Goal: Task Accomplishment & Management: Manage account settings

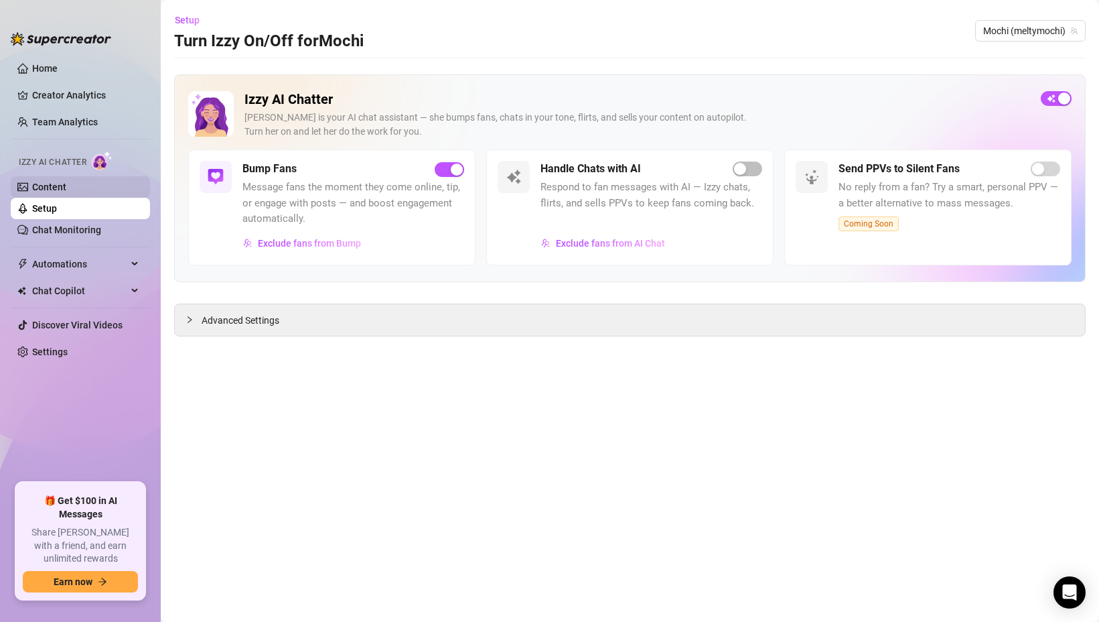
click at [53, 192] on link "Content" at bounding box center [49, 187] width 34 height 11
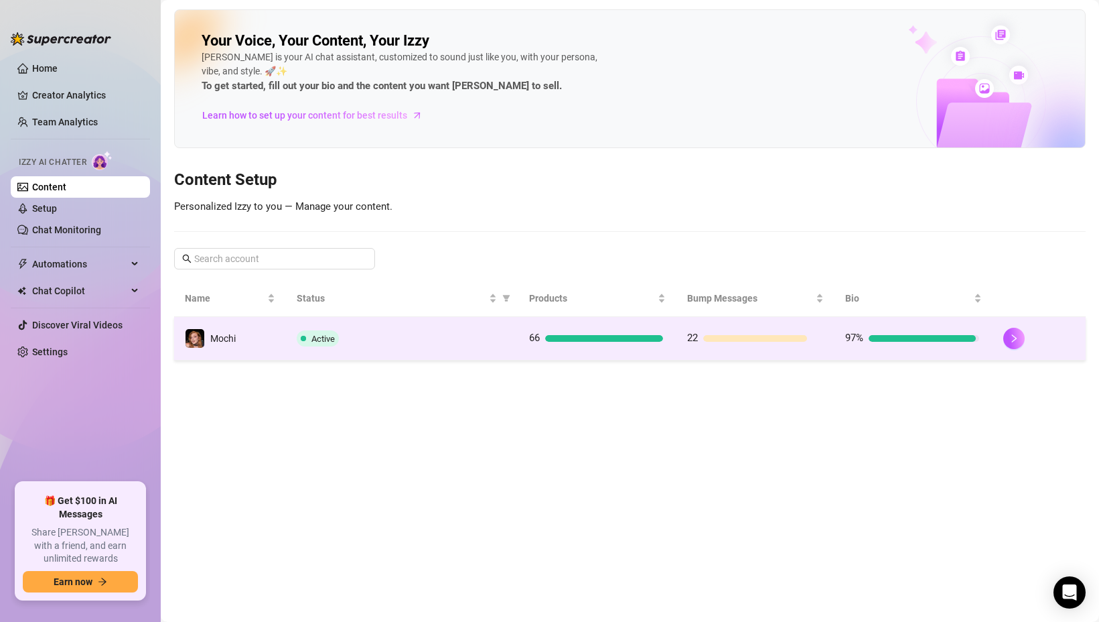
click at [393, 338] on div "Active" at bounding box center [402, 338] width 211 height 16
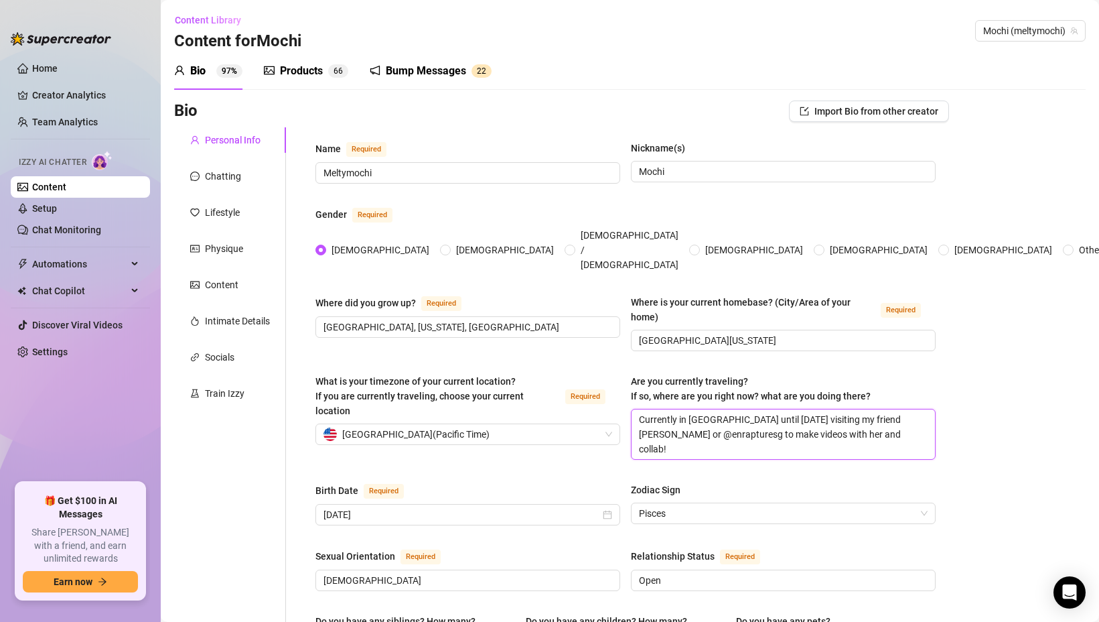
click at [749, 409] on textarea "Currently in [GEOGRAPHIC_DATA] until [DATE] visiting my friend [PERSON_NAME] or…" at bounding box center [783, 434] width 303 height 50
type textarea "A"
type textarea "At"
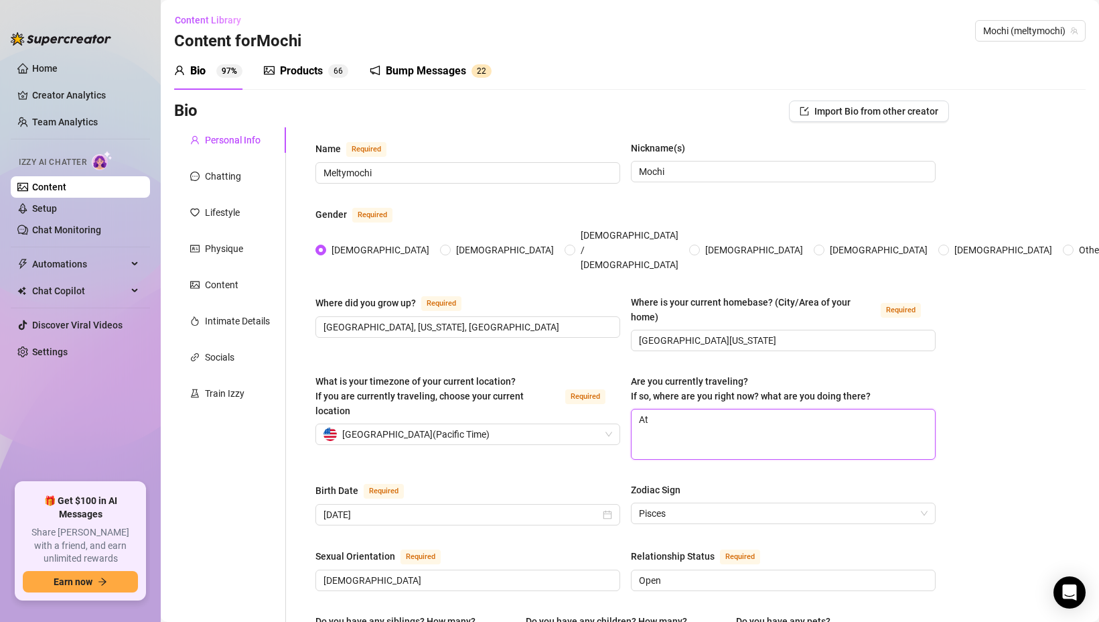
type textarea "At"
type textarea "At h"
type textarea "At ho"
type textarea "At hom"
type textarea "At home"
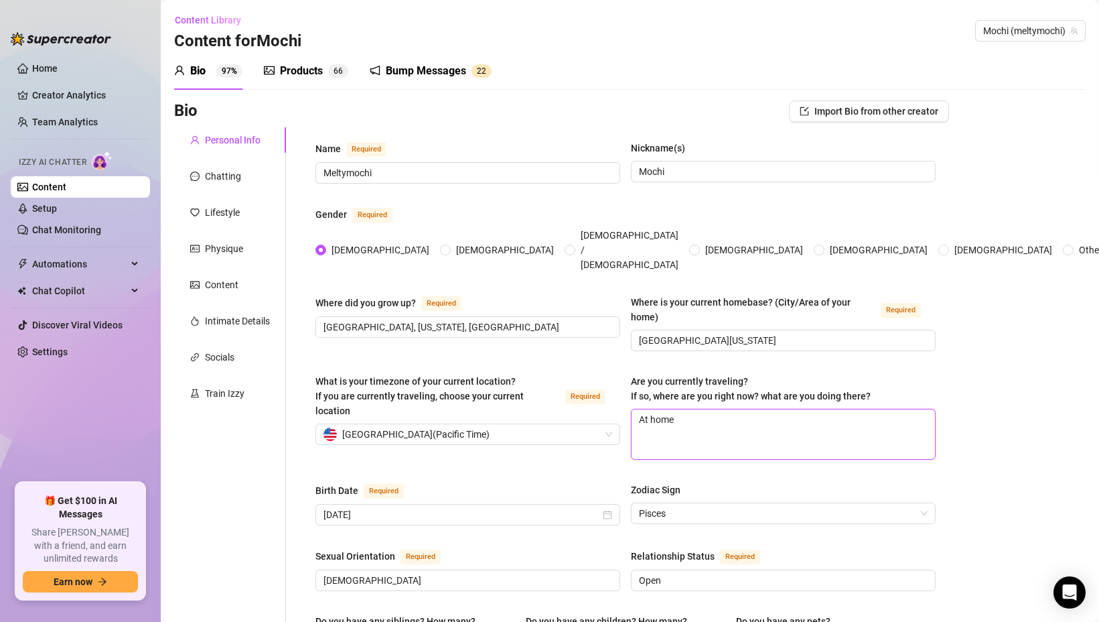
type textarea "At home"
type textarea "At home c"
type textarea "At home cu"
type textarea "At home cur"
type textarea "At home curr"
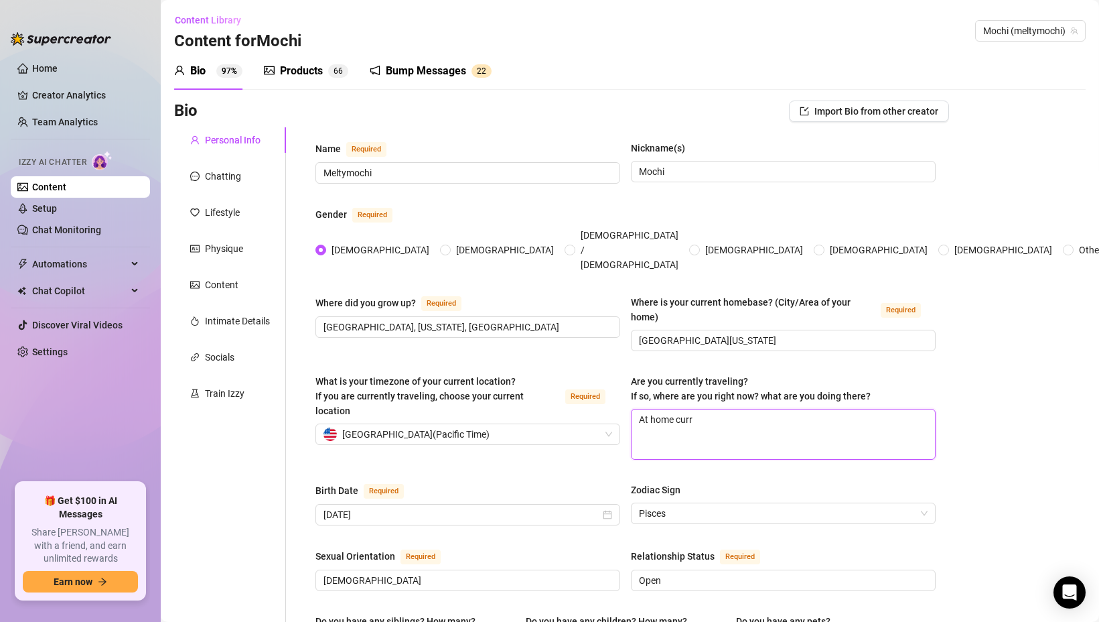
type textarea "At home curre"
type textarea "At home curren"
type textarea "At home current"
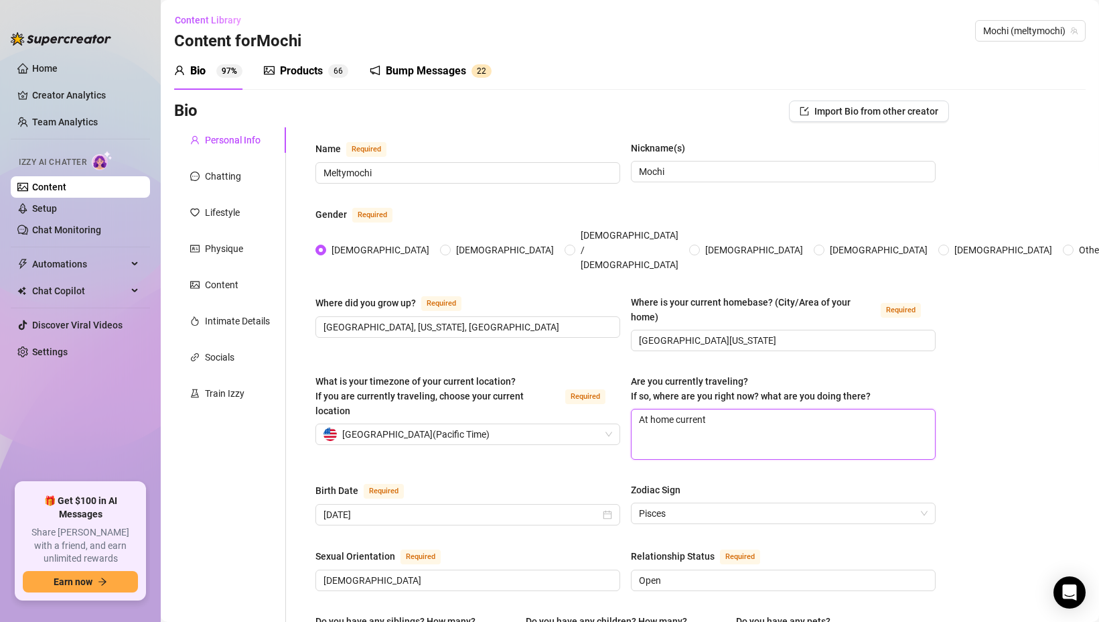
type textarea "At home currentl"
type textarea "At home currently"
type textarea "At home currently wi"
type textarea "At home currently wit"
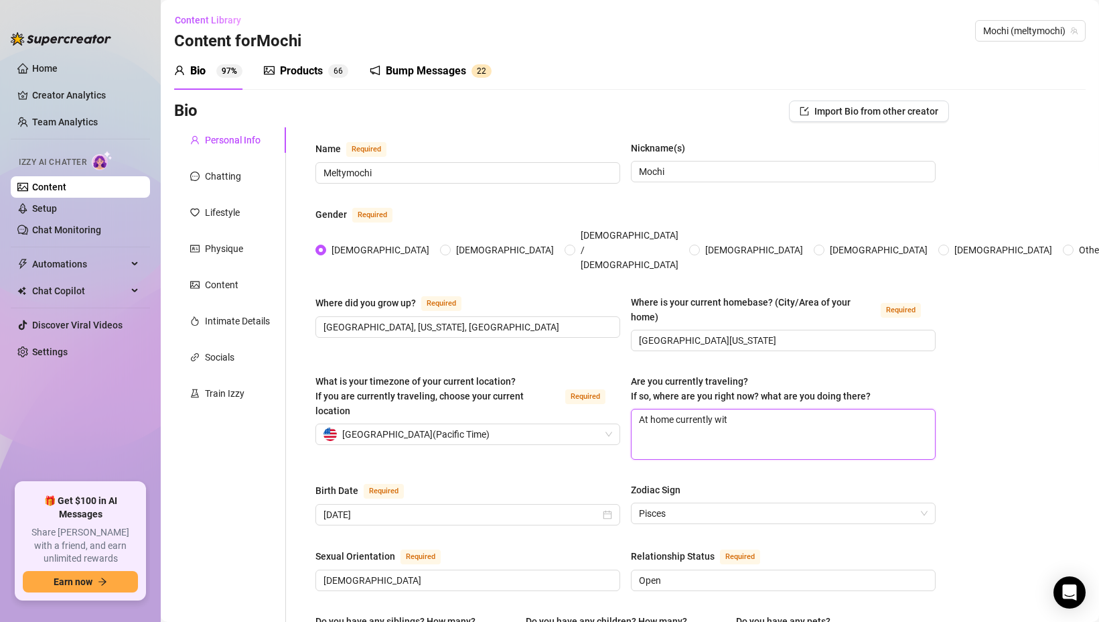
type textarea "At home currently with"
type textarea "At home currently wit"
type textarea "At home currently wi"
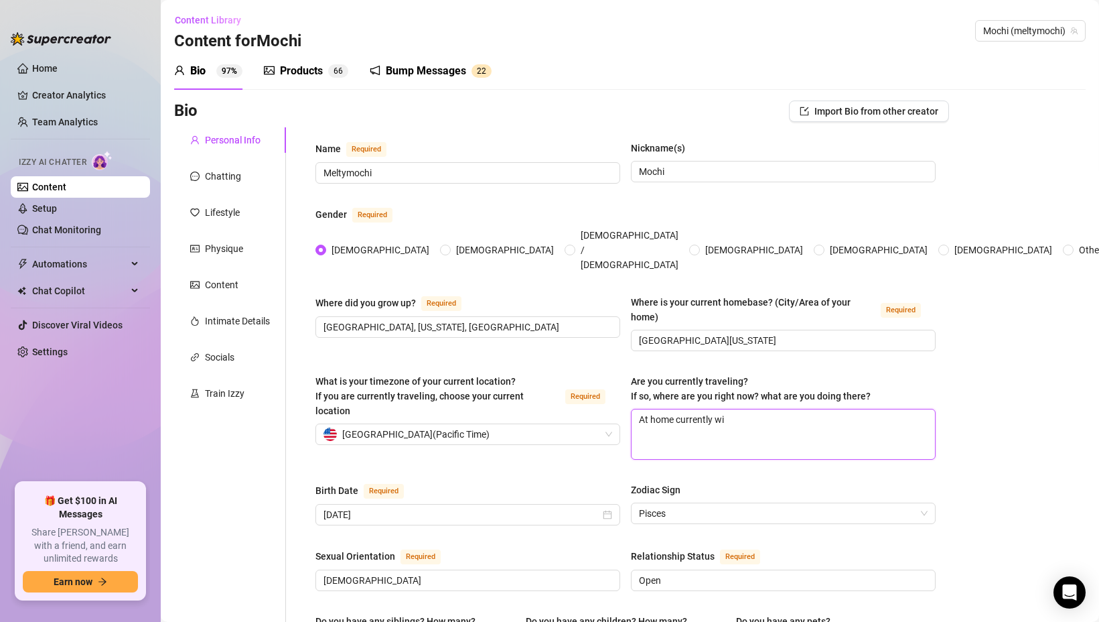
type textarea "At home currently w"
type textarea "At home currently"
type textarea "At home currentl"
type textarea "At home current"
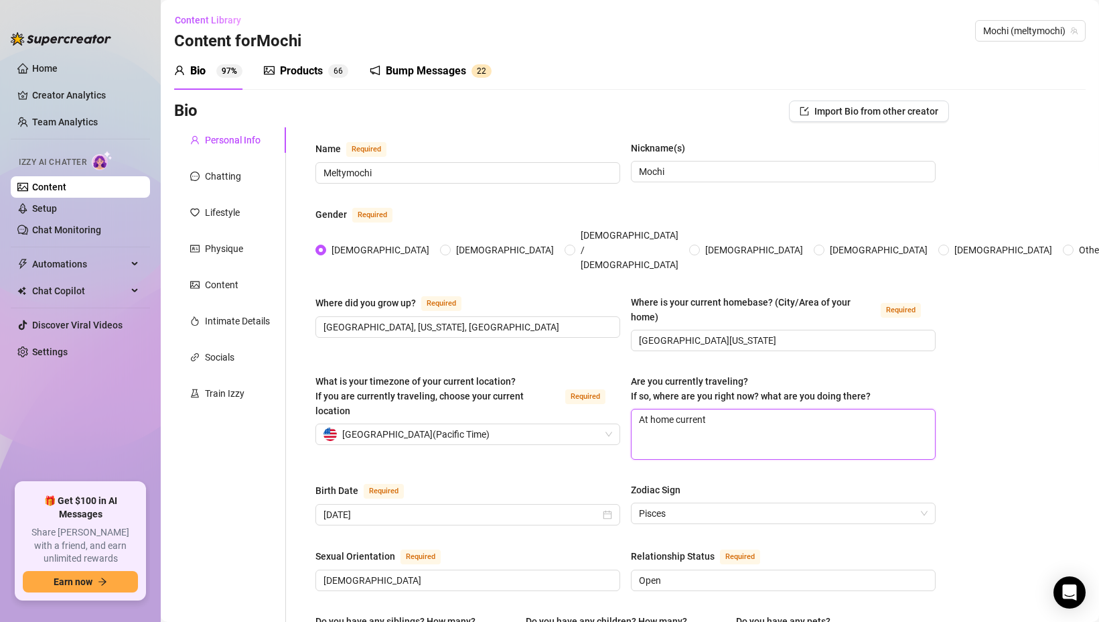
type textarea "At home curren"
type textarea "At home curre"
type textarea "At home curr"
type textarea "At home cur"
type textarea "At home cu"
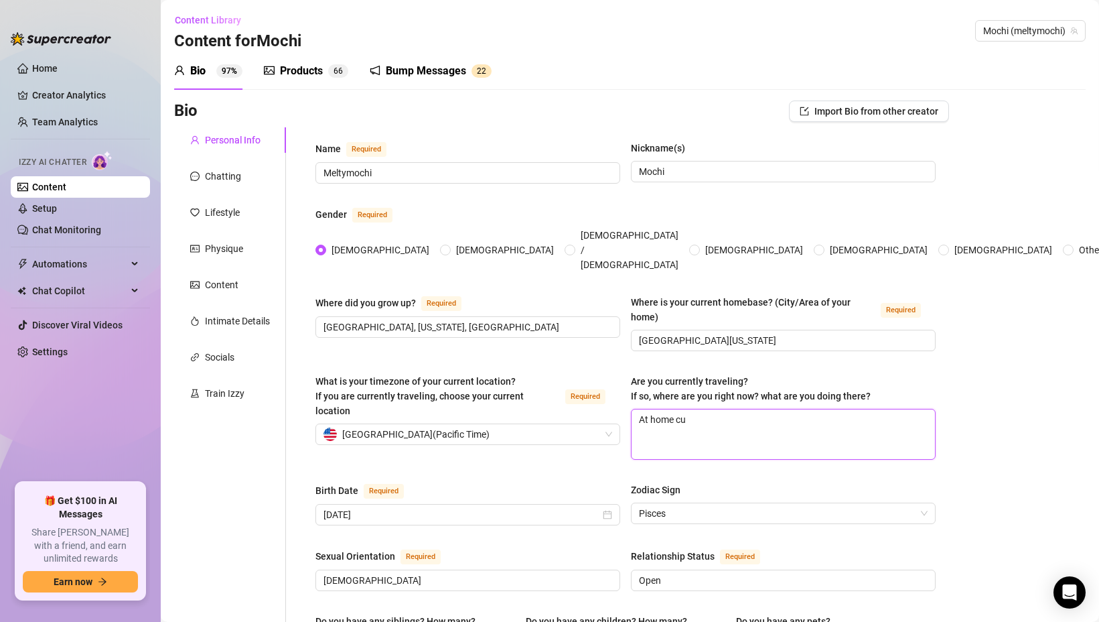
type textarea "At home c"
type textarea "At home"
type textarea "At hom"
type textarea "At ho"
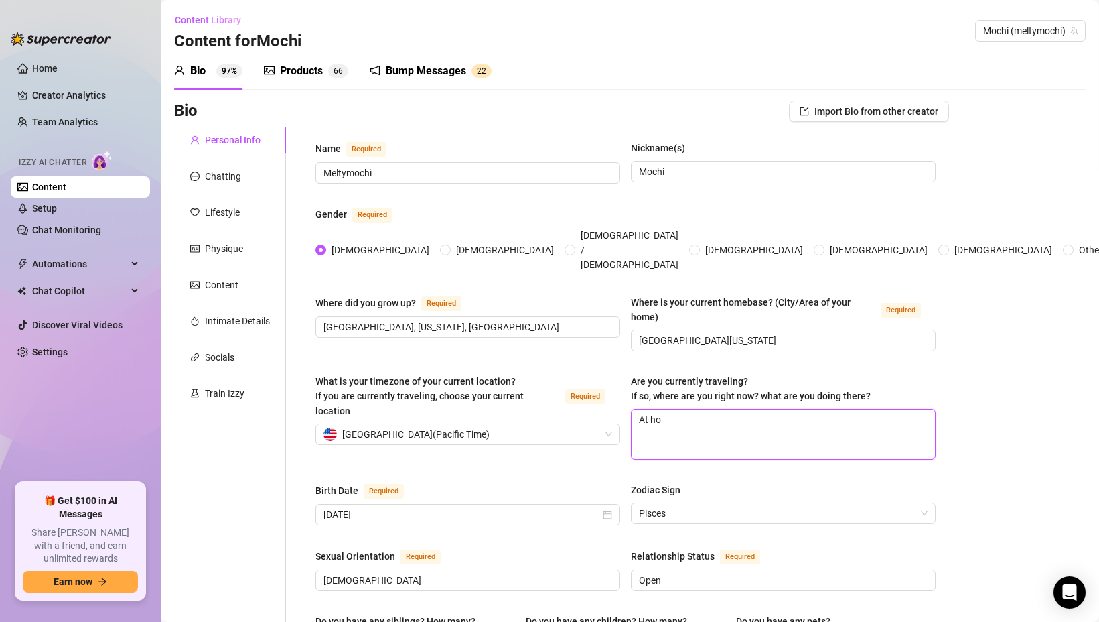
type textarea "At h"
type textarea "At"
type textarea "A"
type textarea "N"
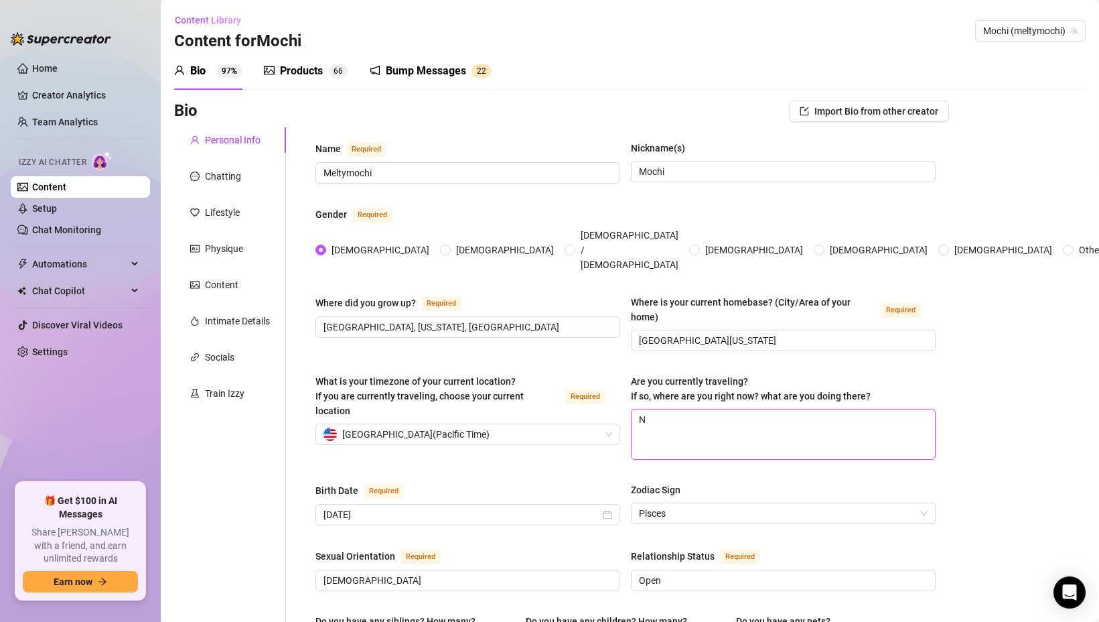
type textarea "No"
type textarea "Not"
type textarea "Not t"
type textarea "Not tr"
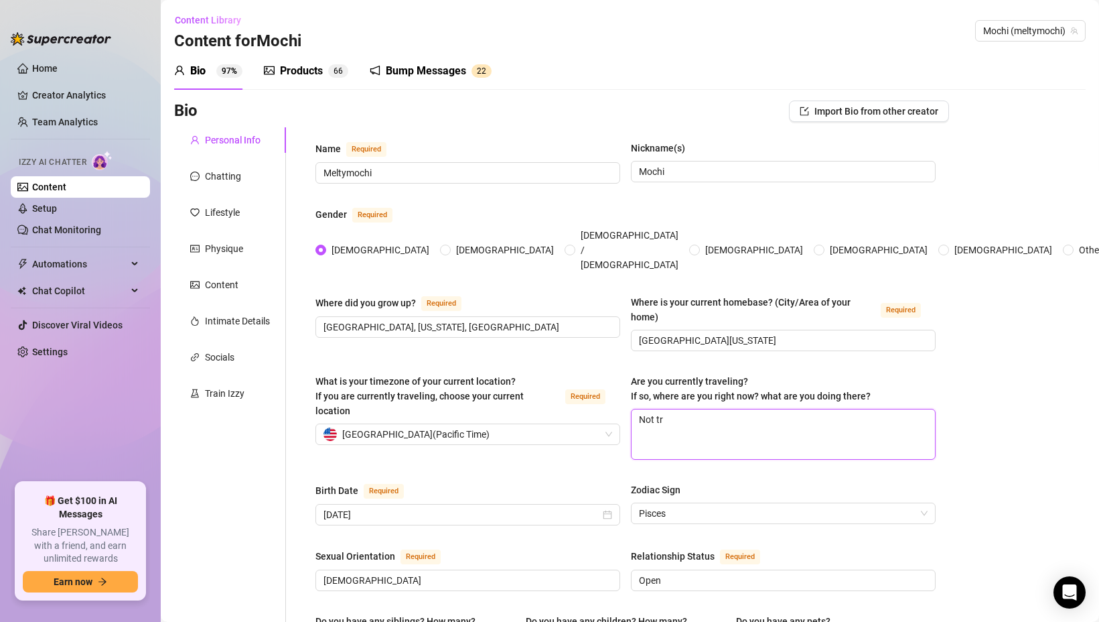
type textarea "Not tra"
type textarea "Not trav"
type textarea "Not travel"
type textarea "Not traveli"
type textarea "Not travelin"
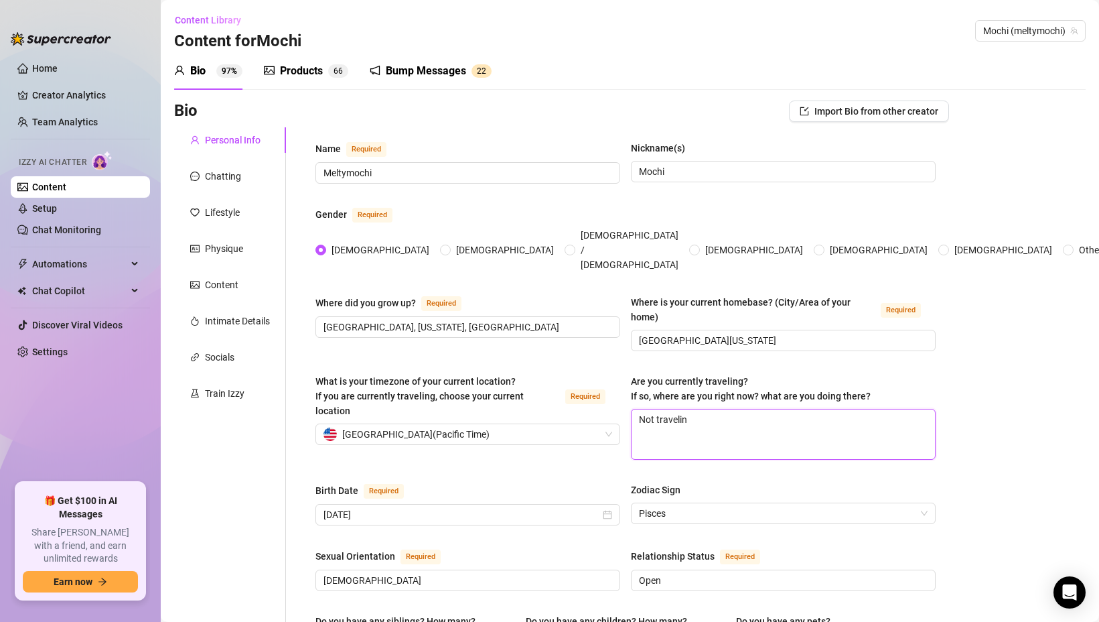
type textarea "Not traveling"
type textarea "Not traveling,"
type textarea "Not traveling, a"
type textarea "Not traveling, at"
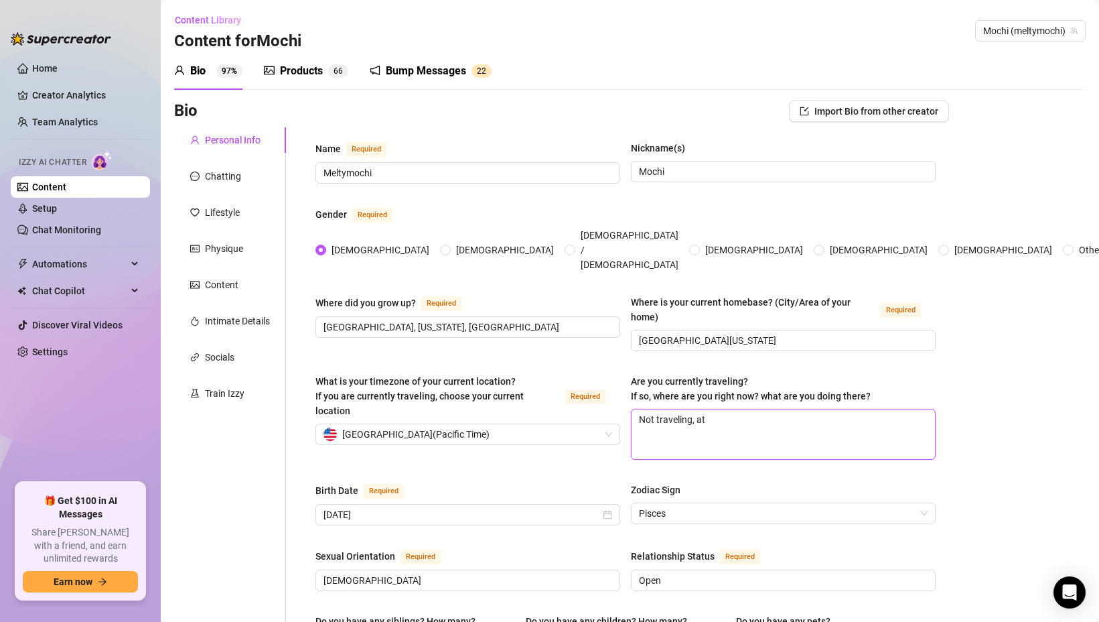
type textarea "Not traveling, at"
type textarea "Not traveling, at h"
type textarea "Not traveling, at ho"
type textarea "Not traveling, at [GEOGRAPHIC_DATA]"
type textarea "Not traveling, at home"
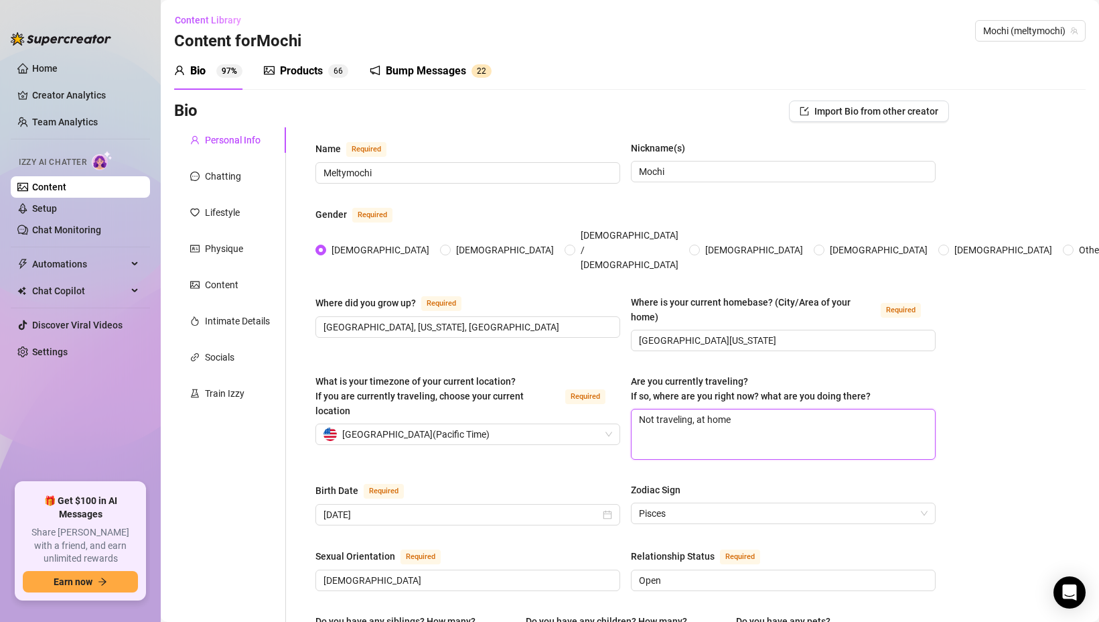
type textarea "Not traveling, at home n"
type textarea "Not traveling, at home now"
type textarea "Not traveling, at home now!"
type textarea "Not traveling, at home now! B"
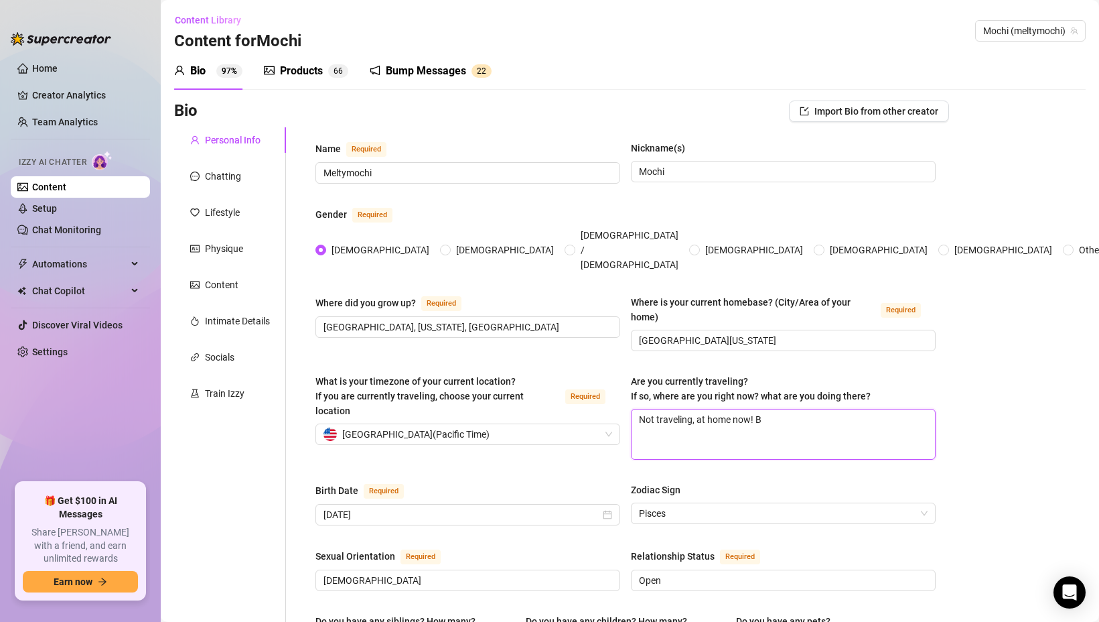
type textarea "Not traveling, at home now! Bu"
type textarea "Not traveling, at home now! But"
type textarea "Not traveling, at home now! But I"
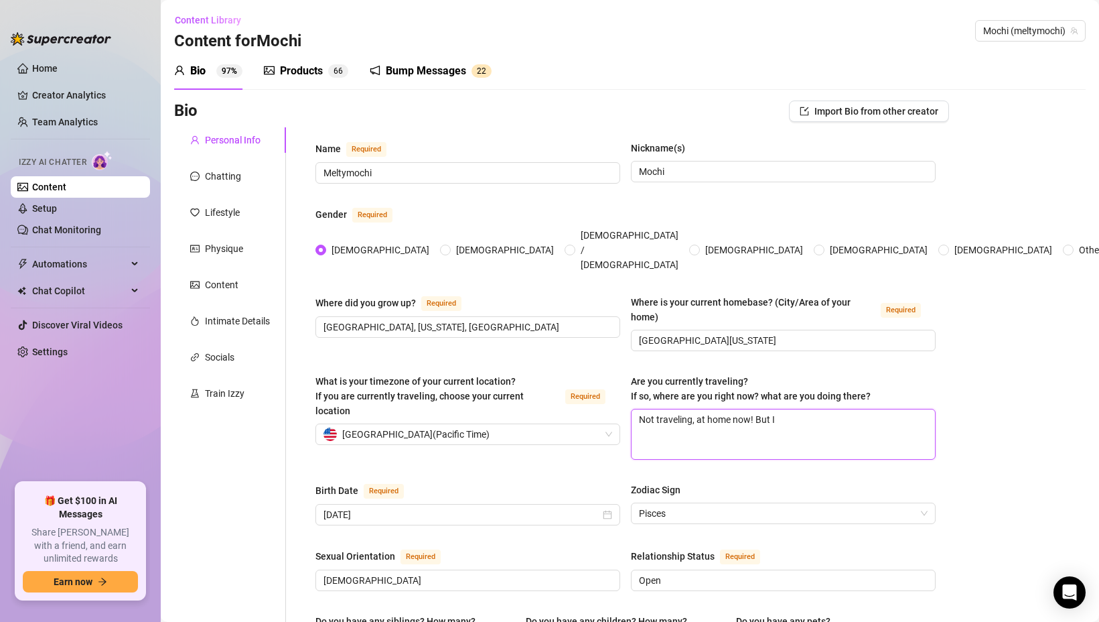
type textarea "Not traveling, at home now! But I m"
type textarea "Not traveling, at home now! But I mi"
type textarea "Not traveling, at home now! But I mis"
type textarea "Not traveling, at home now! But I miss"
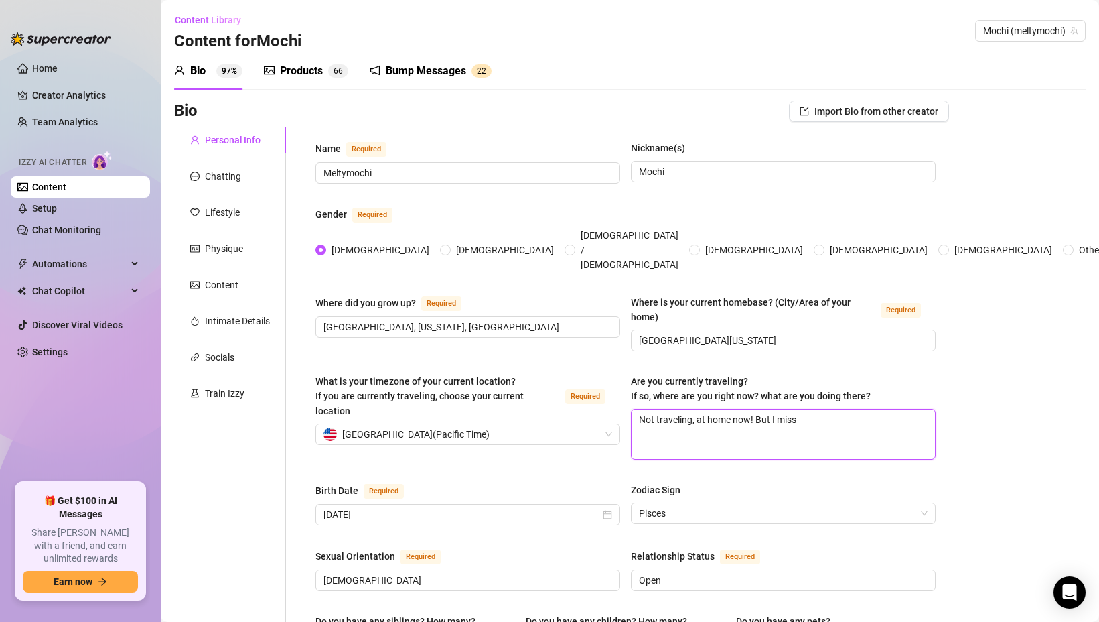
type textarea "Not traveling, at home now! But I miss e"
type textarea "Not traveling, at home now! But I miss el"
type textarea "Not traveling, at home now! But I [PERSON_NAME]"
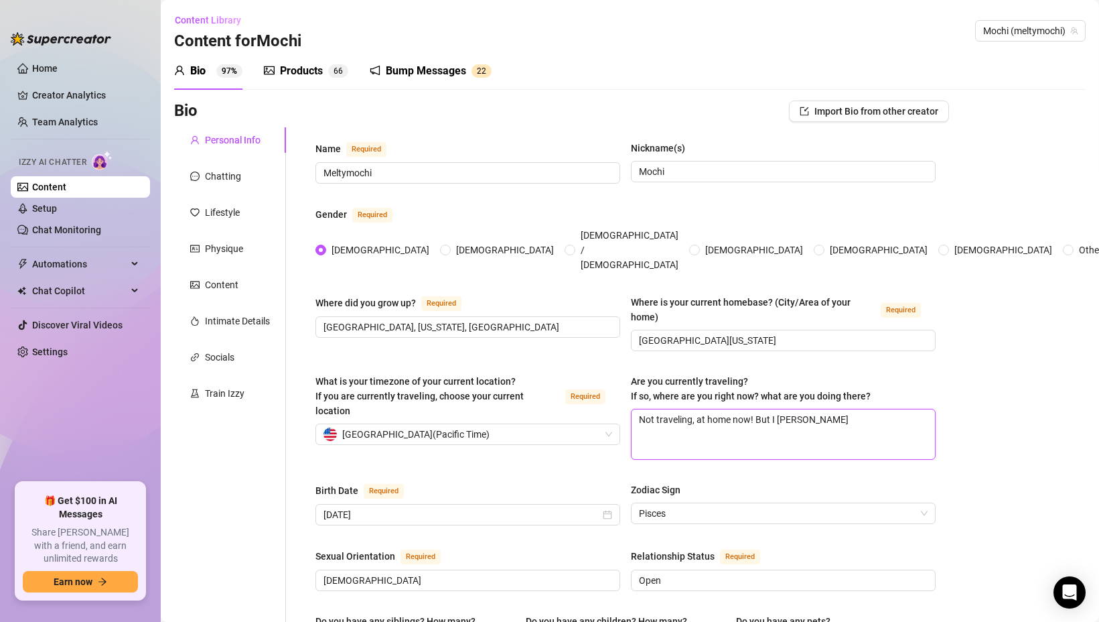
type textarea "Not traveling, at home now! But I [PERSON_NAME]"
type textarea "Not traveling, at home now! But I [PERSON_NAME] so"
type textarea "Not traveling, at home now! But I [PERSON_NAME] so m"
type textarea "Not traveling, at home now! But I [PERSON_NAME] so mu"
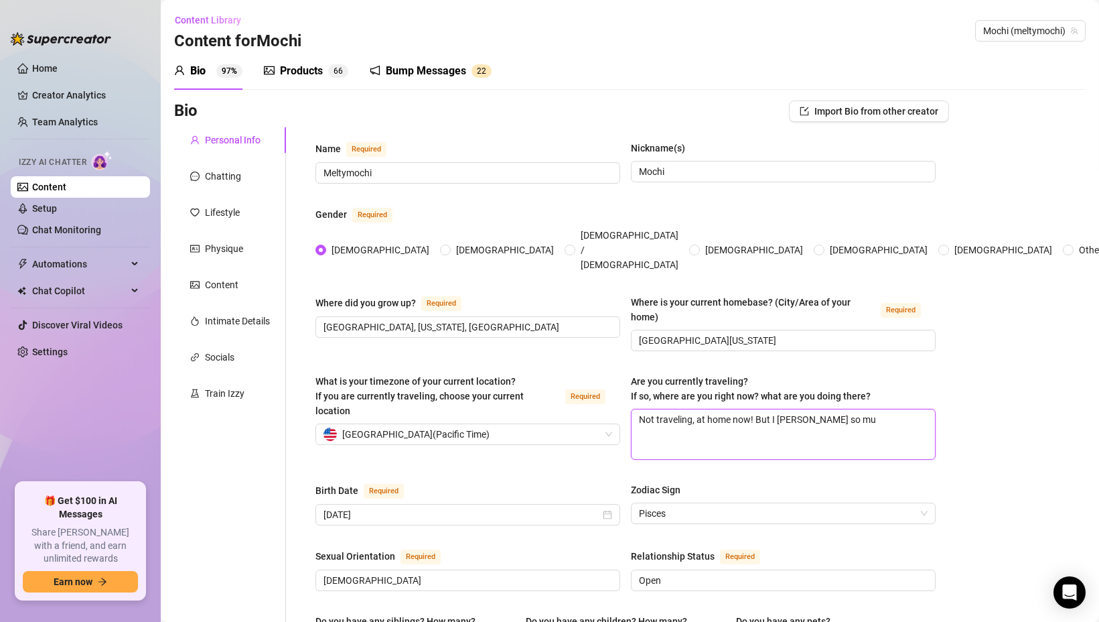
type textarea "Not traveling, at home now! But I [PERSON_NAME] so muc"
type textarea "Not traveling, at home now! But I [PERSON_NAME] so much"
type textarea "Not traveling, at home now! But I [PERSON_NAME] so much,"
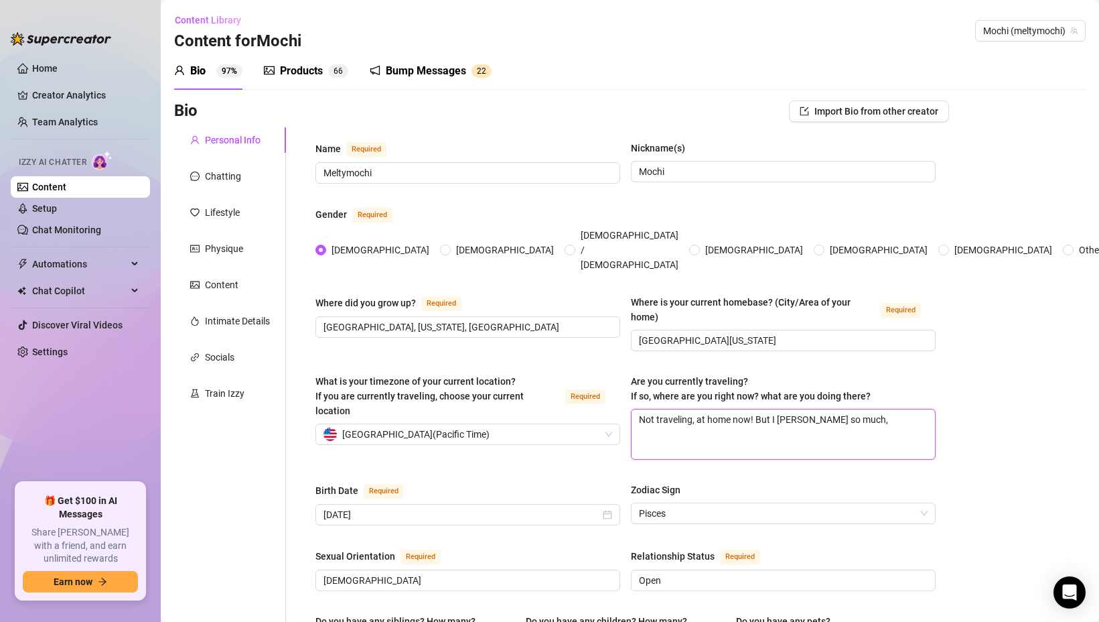
type textarea "Not traveling, at home now! But I [PERSON_NAME] so much"
type textarea "Not traveling, at home now! But I [PERSON_NAME] so much,"
click at [853, 409] on textarea "Not traveling, at home now! But I [PERSON_NAME] so much, she'll be coming to ha…" at bounding box center [783, 434] width 303 height 50
click at [728, 409] on textarea "Not traveling, at home now! But I [PERSON_NAME] so much! she'll be coming to ha…" at bounding box center [783, 434] width 303 height 50
click at [837, 410] on textarea "Not traveling, at home now! But I [PERSON_NAME] so much! she'll be coming to ha…" at bounding box center [783, 434] width 303 height 50
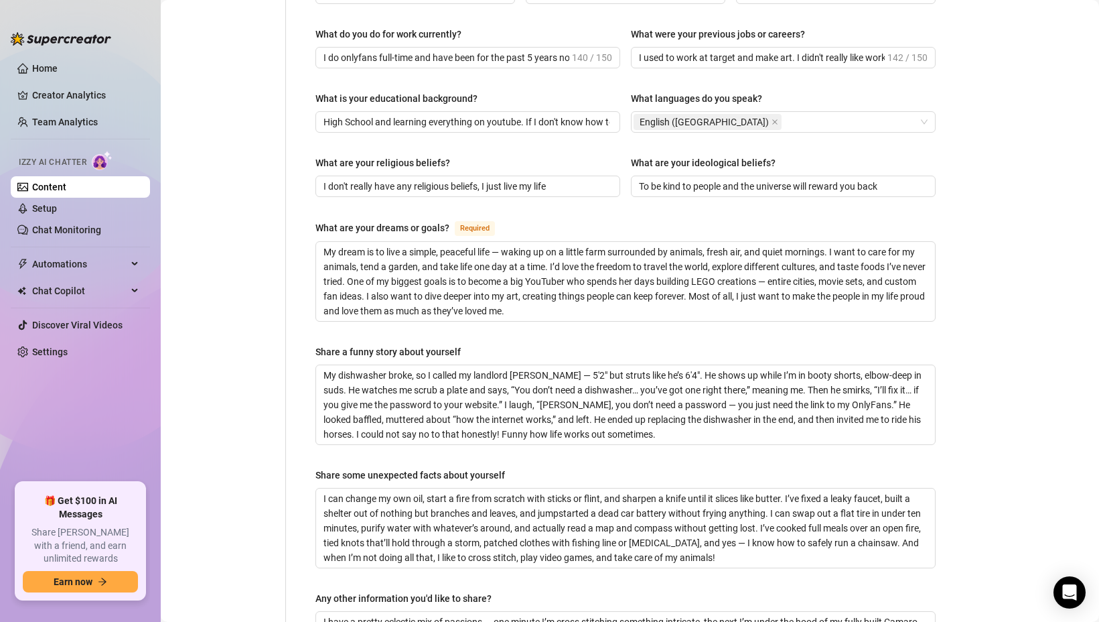
scroll to position [837, 0]
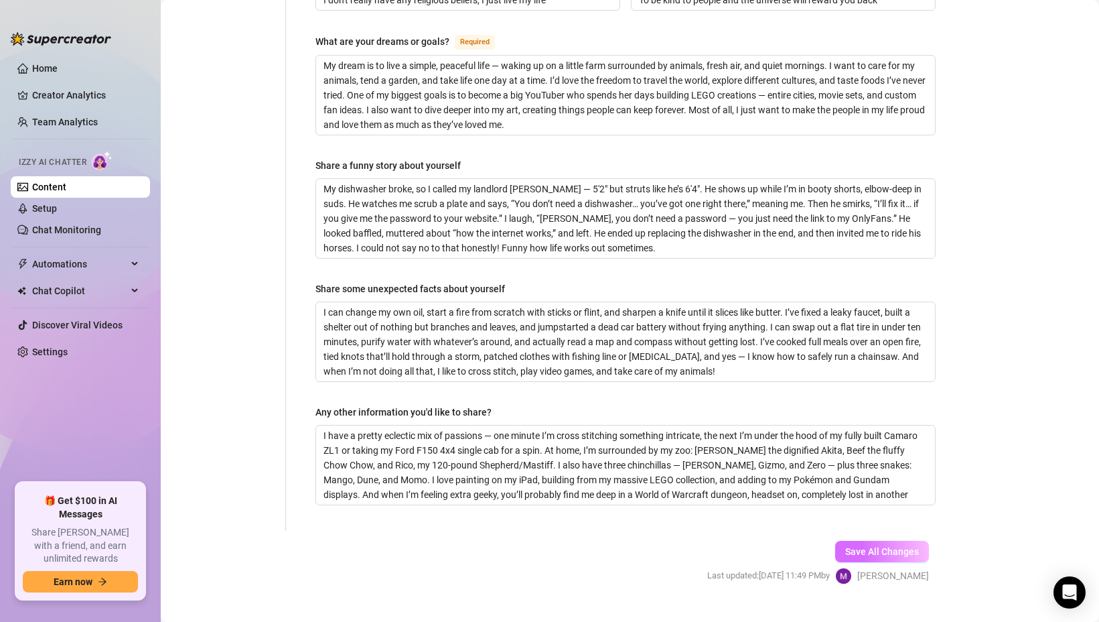
click at [870, 546] on span "Save All Changes" at bounding box center [882, 551] width 74 height 11
click at [57, 211] on link "Setup" at bounding box center [44, 208] width 25 height 11
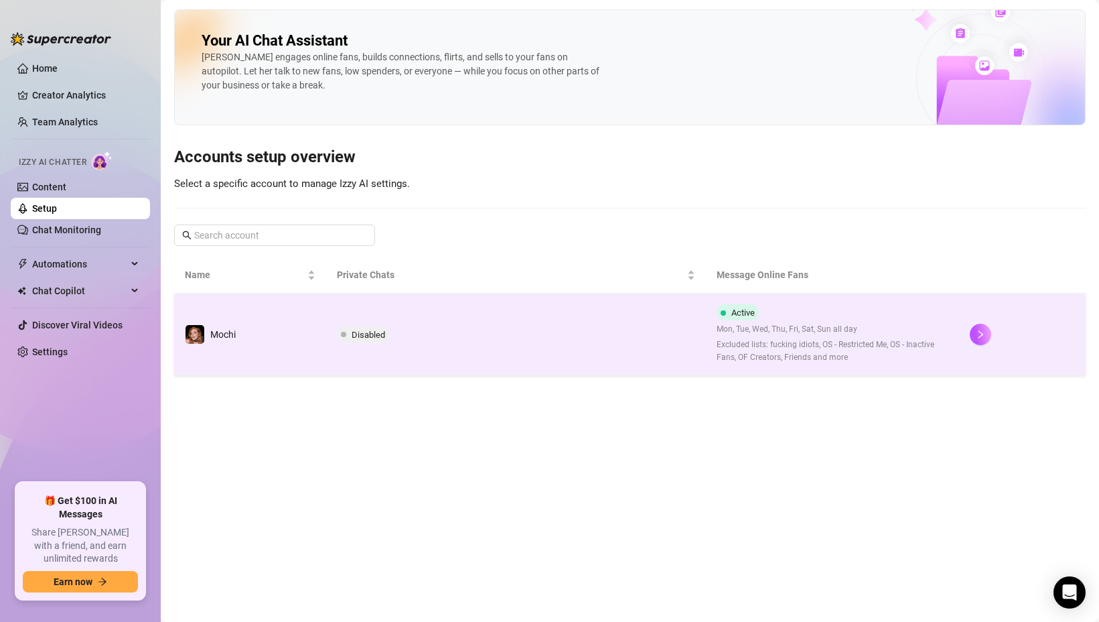
click at [663, 330] on td "Disabled" at bounding box center [516, 334] width 380 height 82
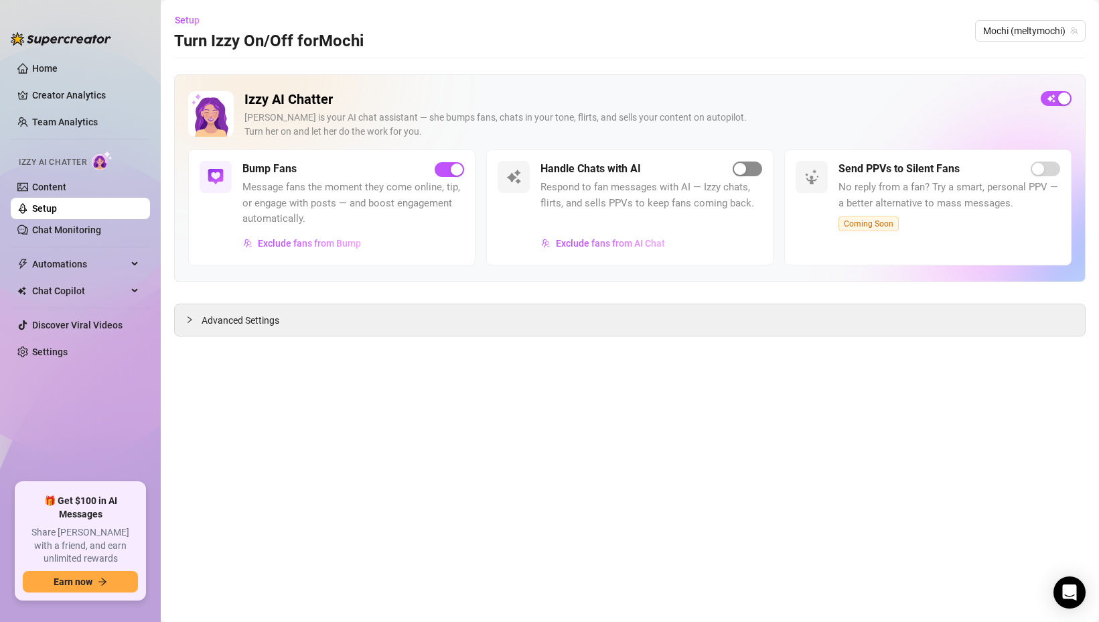
click at [740, 165] on div "button" at bounding box center [740, 169] width 12 height 12
click at [65, 186] on link "Content" at bounding box center [49, 187] width 34 height 11
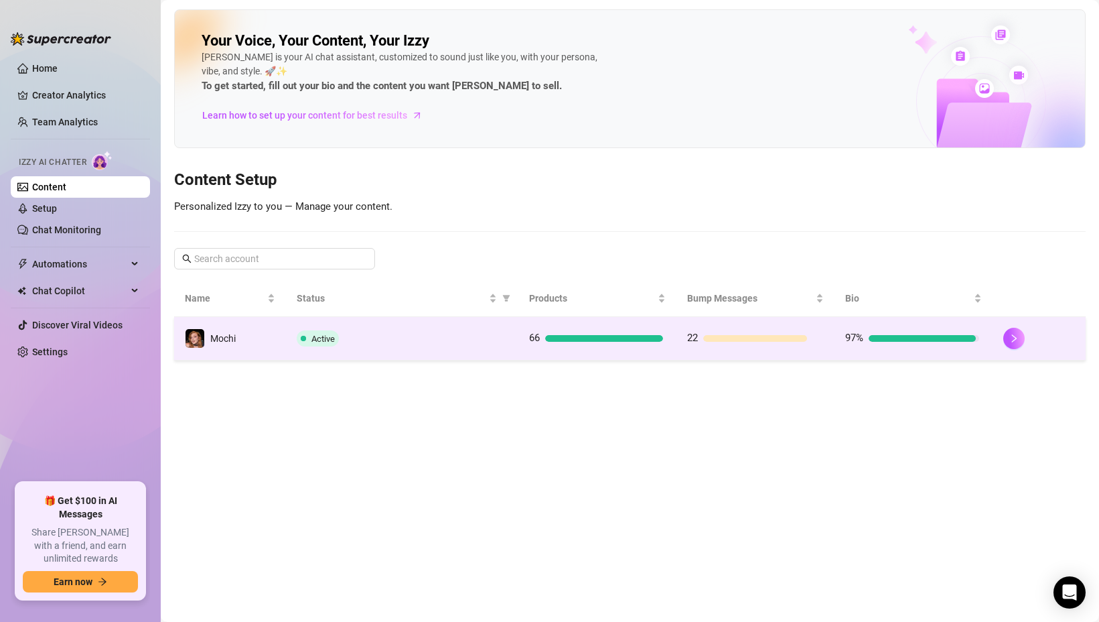
click at [368, 332] on div "Active" at bounding box center [402, 338] width 211 height 16
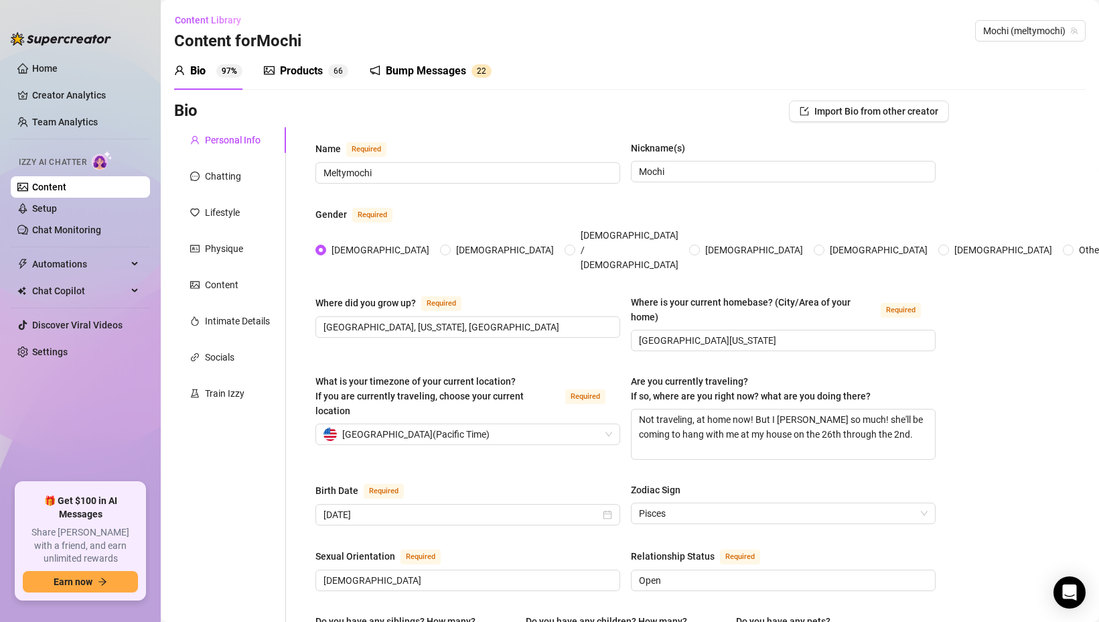
scroll to position [155, 0]
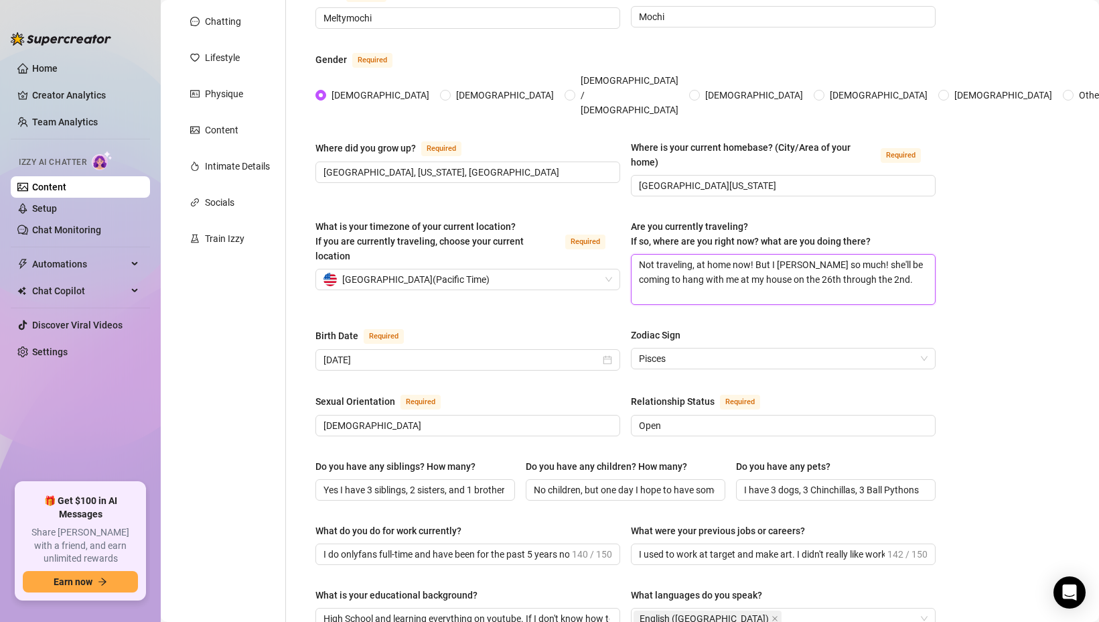
click at [748, 255] on textarea "Not traveling, at home now! But I [PERSON_NAME] so much! she'll be coming to ha…" at bounding box center [783, 280] width 303 height 50
click at [864, 255] on textarea "Not traveling, at home now from [GEOGRAPHIC_DATA]! But I [PERSON_NAME] so much!…" at bounding box center [783, 280] width 303 height 50
click at [836, 263] on textarea "Not traveling, at home now from [GEOGRAPHIC_DATA]! But I [PERSON_NAME] @enraptu…" at bounding box center [783, 280] width 303 height 50
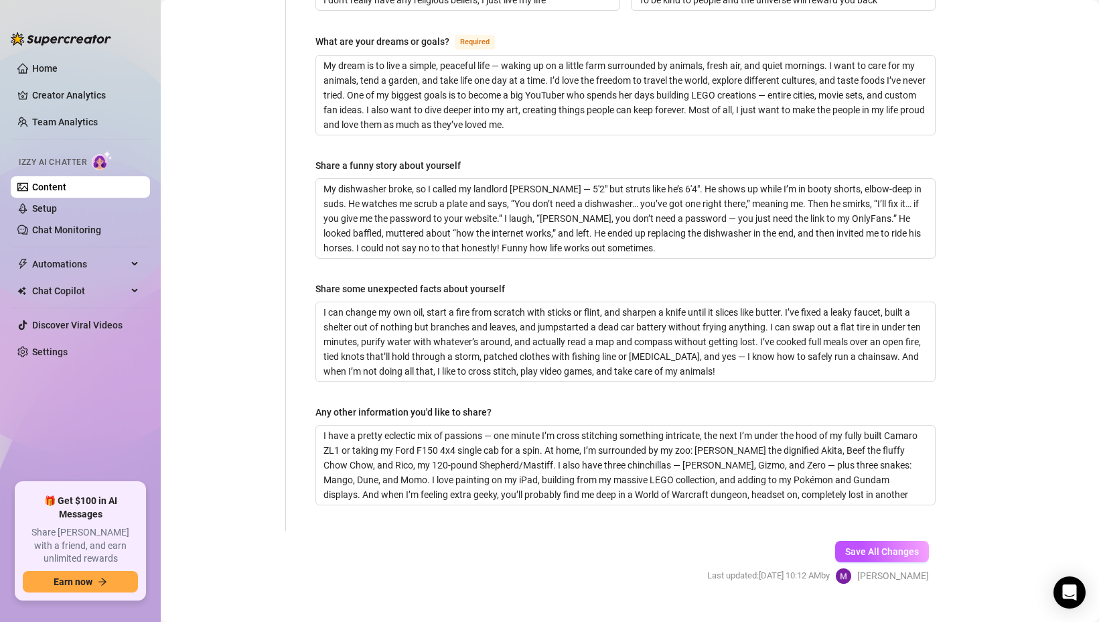
click at [911, 537] on div "Save All Changes Last updated: [DATE] 10:12 AM by [PERSON_NAME]" at bounding box center [818, 563] width 262 height 64
click at [910, 541] on button "Save All Changes" at bounding box center [882, 551] width 94 height 21
